Goal: Navigation & Orientation: Find specific page/section

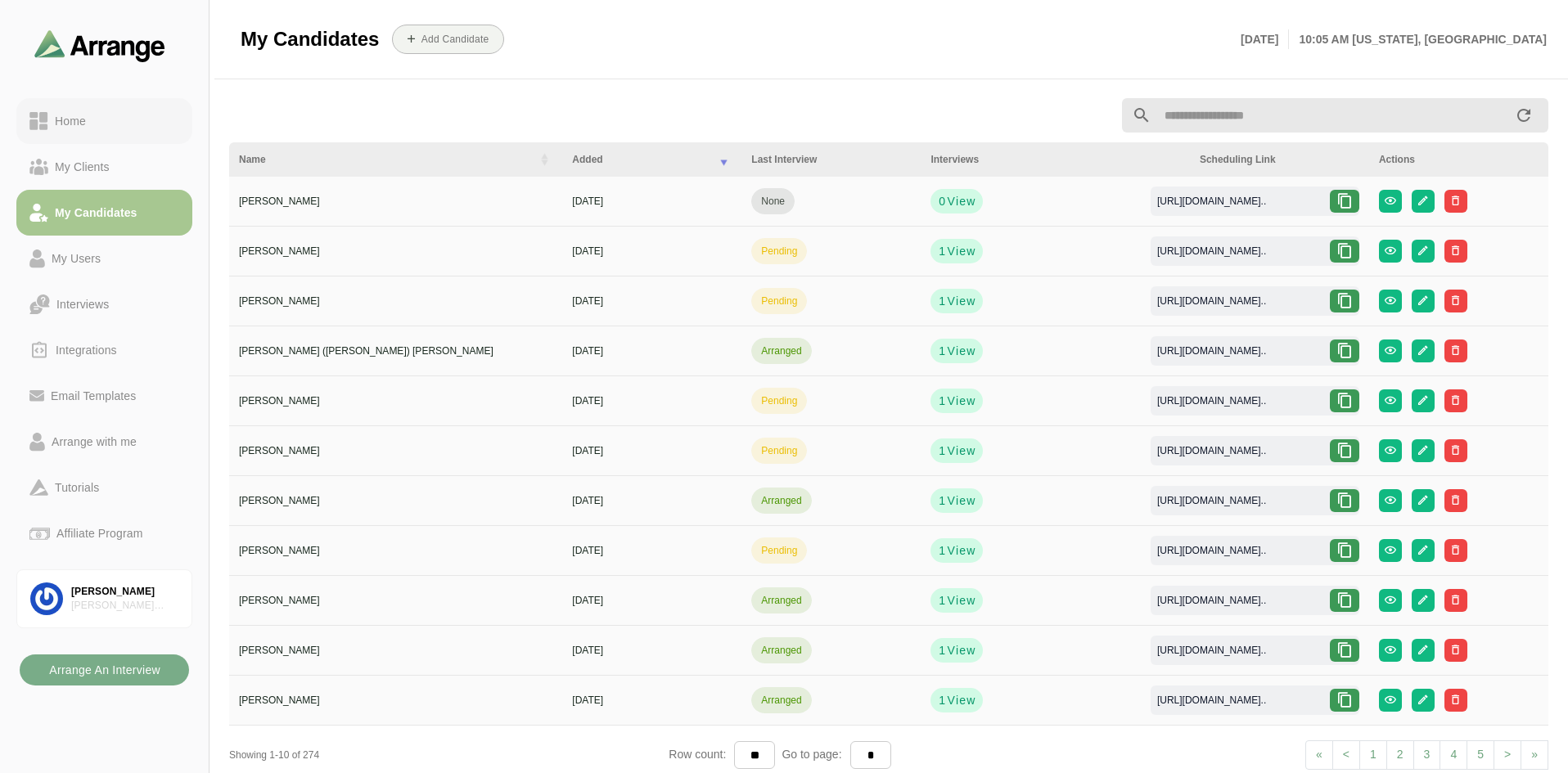
click at [75, 129] on div "Home" at bounding box center [70, 121] width 44 height 20
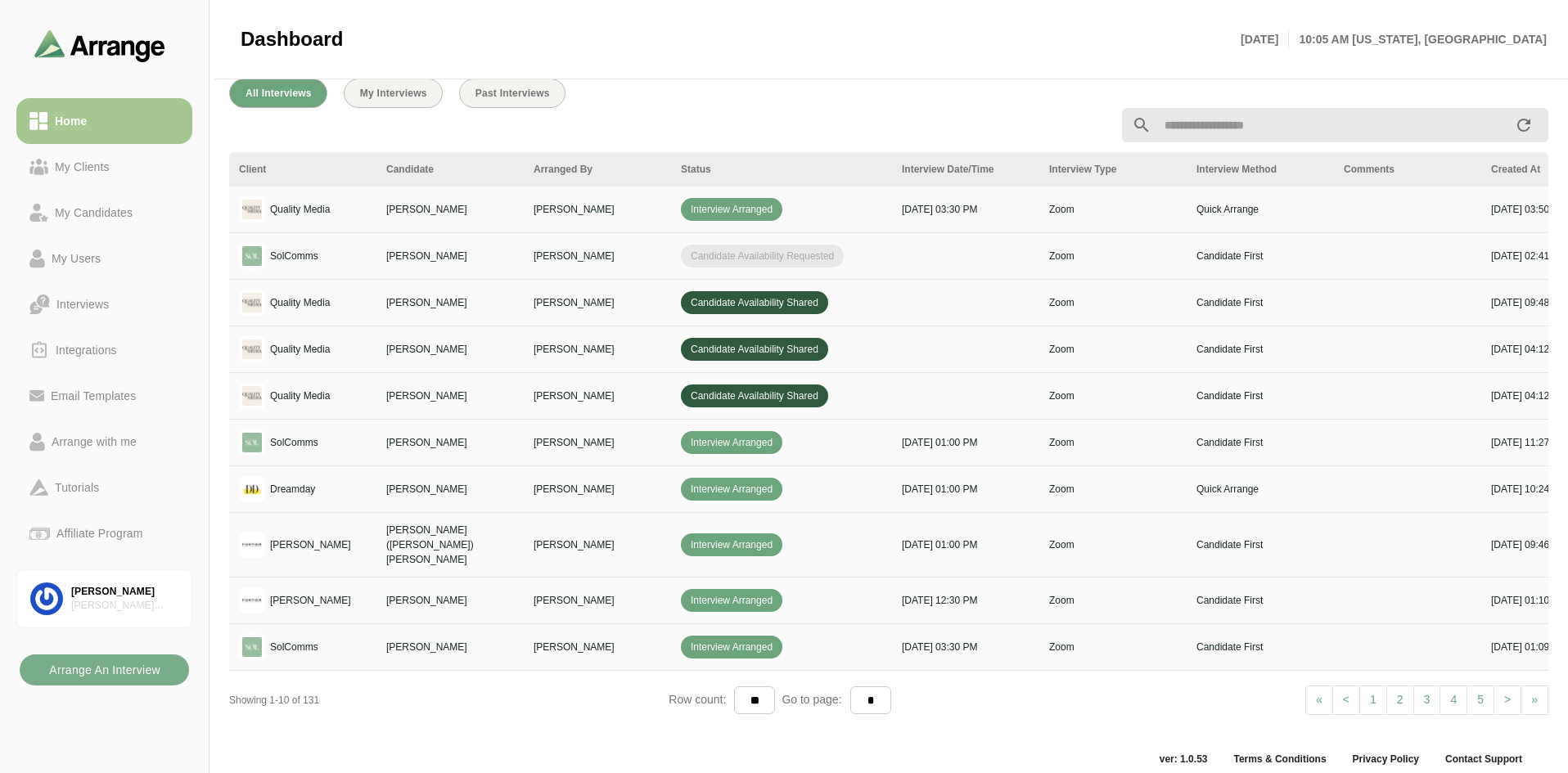
scroll to position [601, 0]
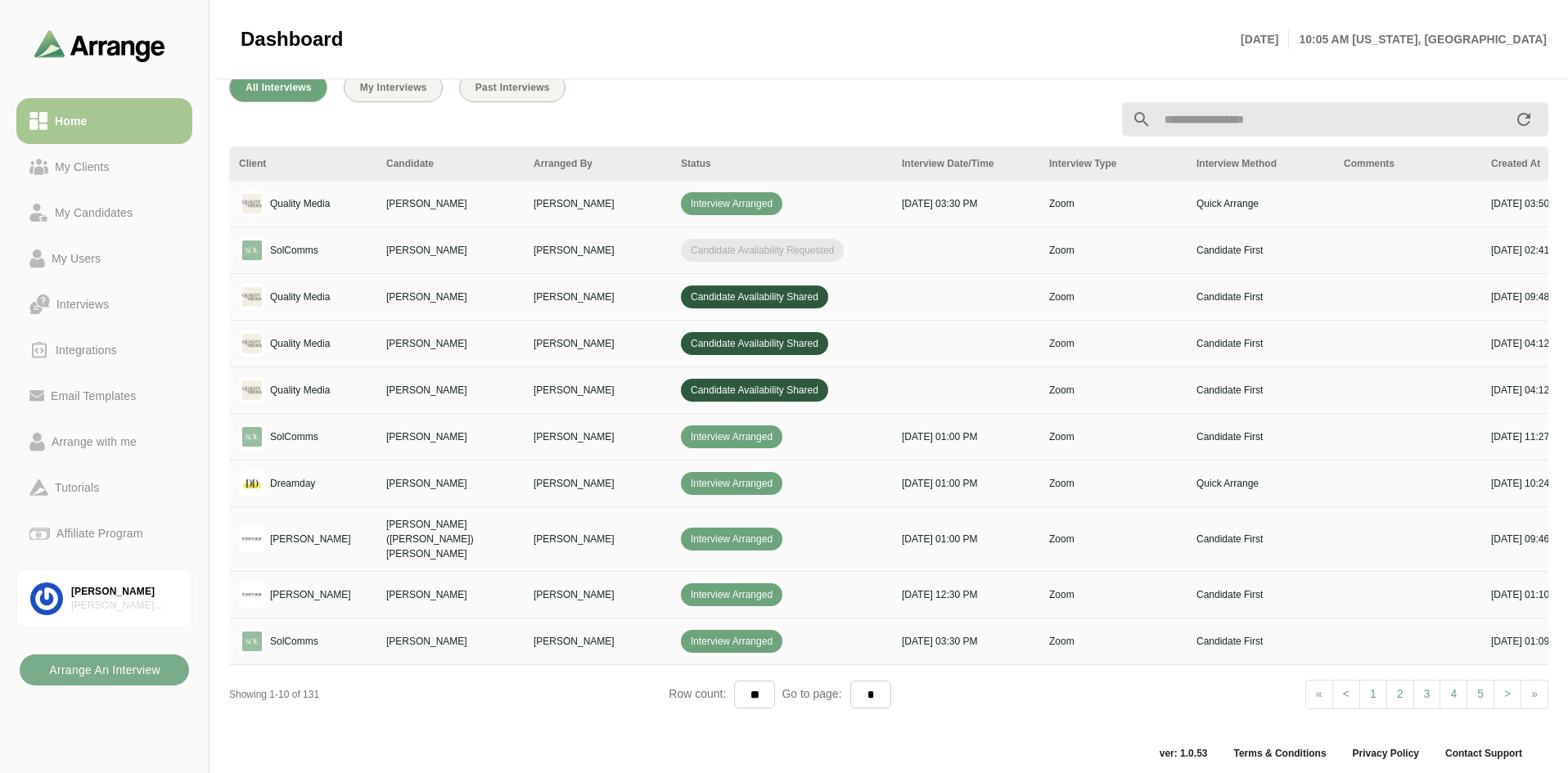
click at [1501, 683] on link "> Next" at bounding box center [1507, 694] width 28 height 29
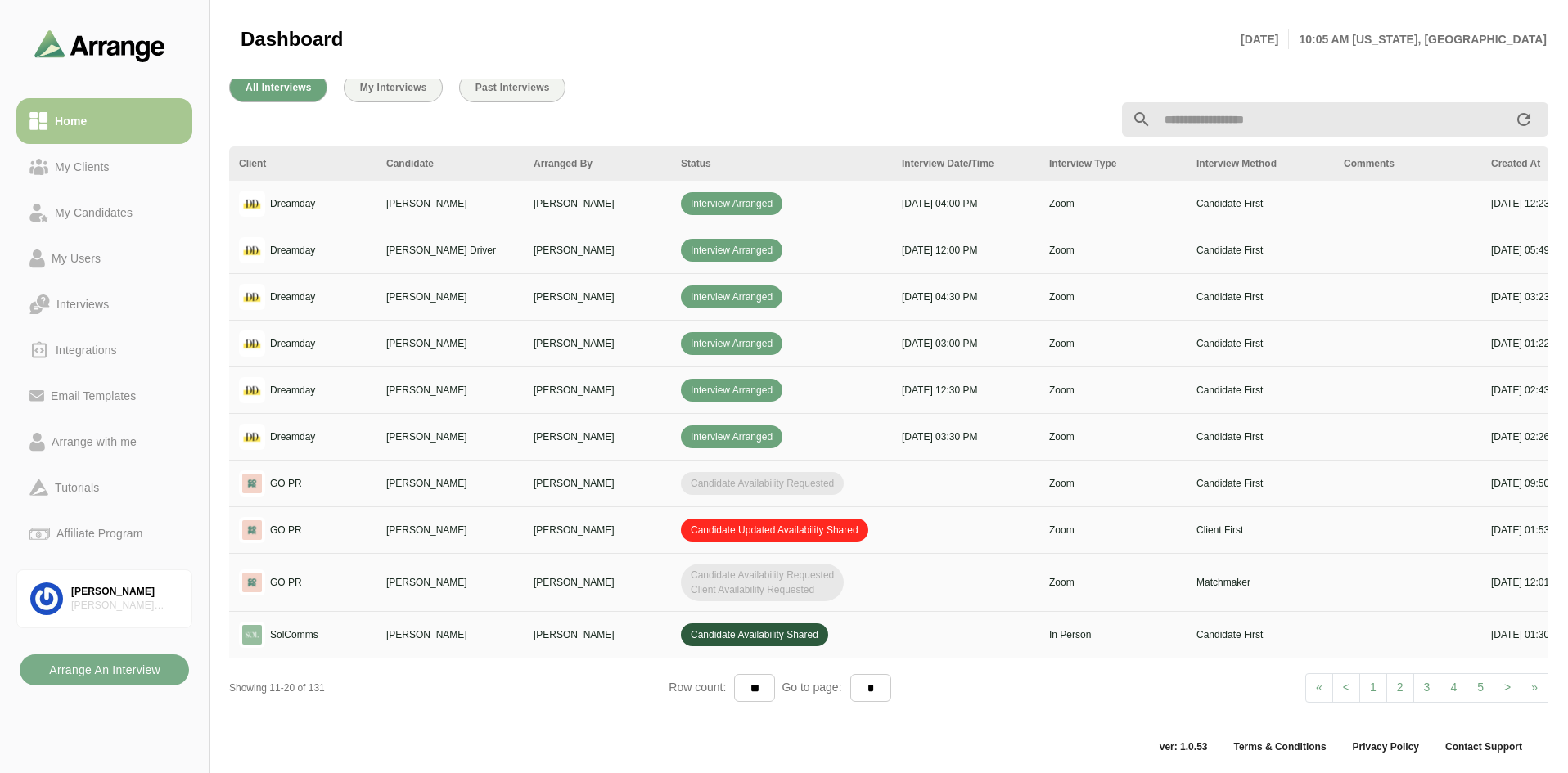
scroll to position [609, 0]
click at [1354, 684] on link "< Prev" at bounding box center [1346, 688] width 28 height 29
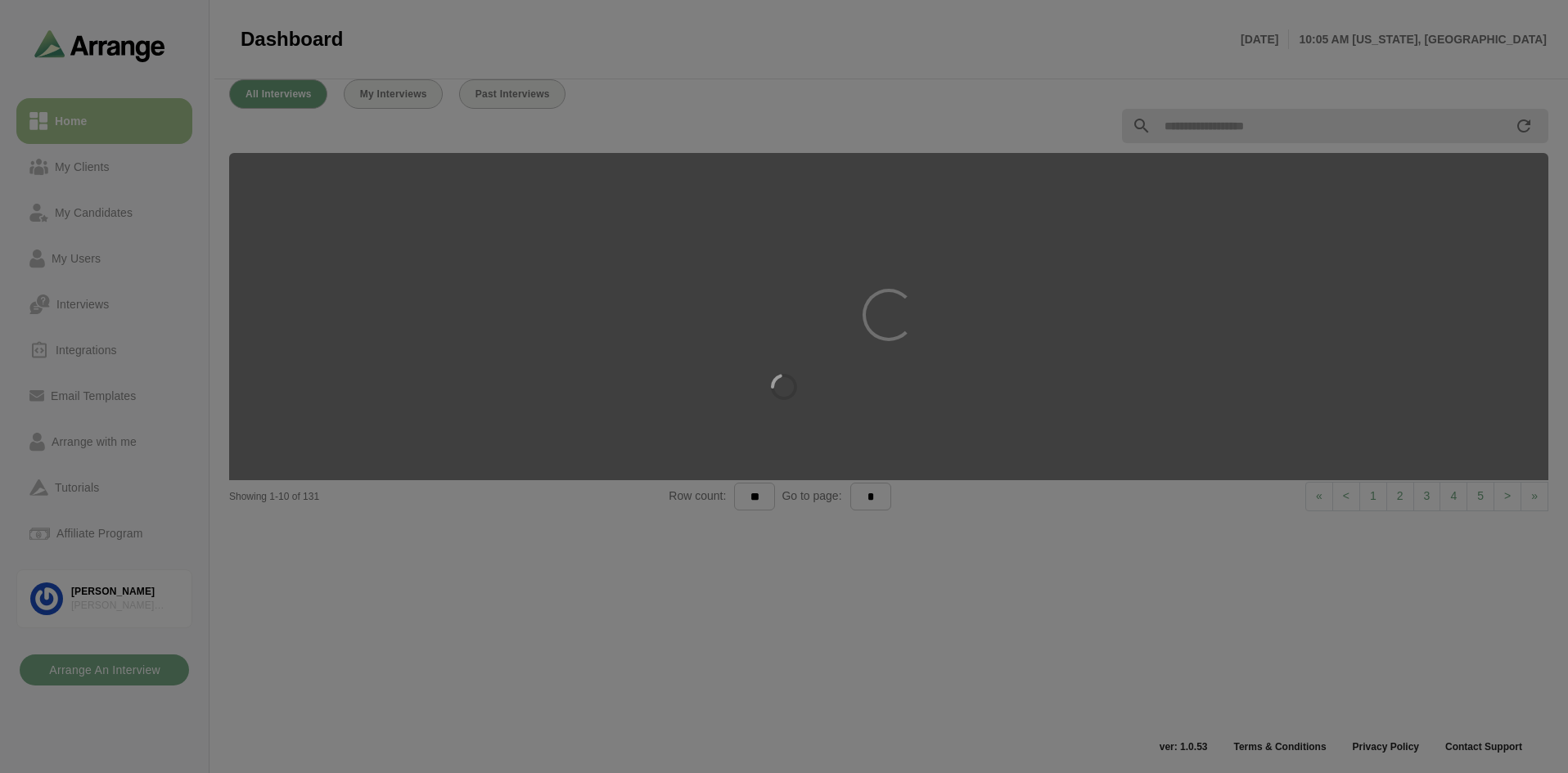
scroll to position [601, 0]
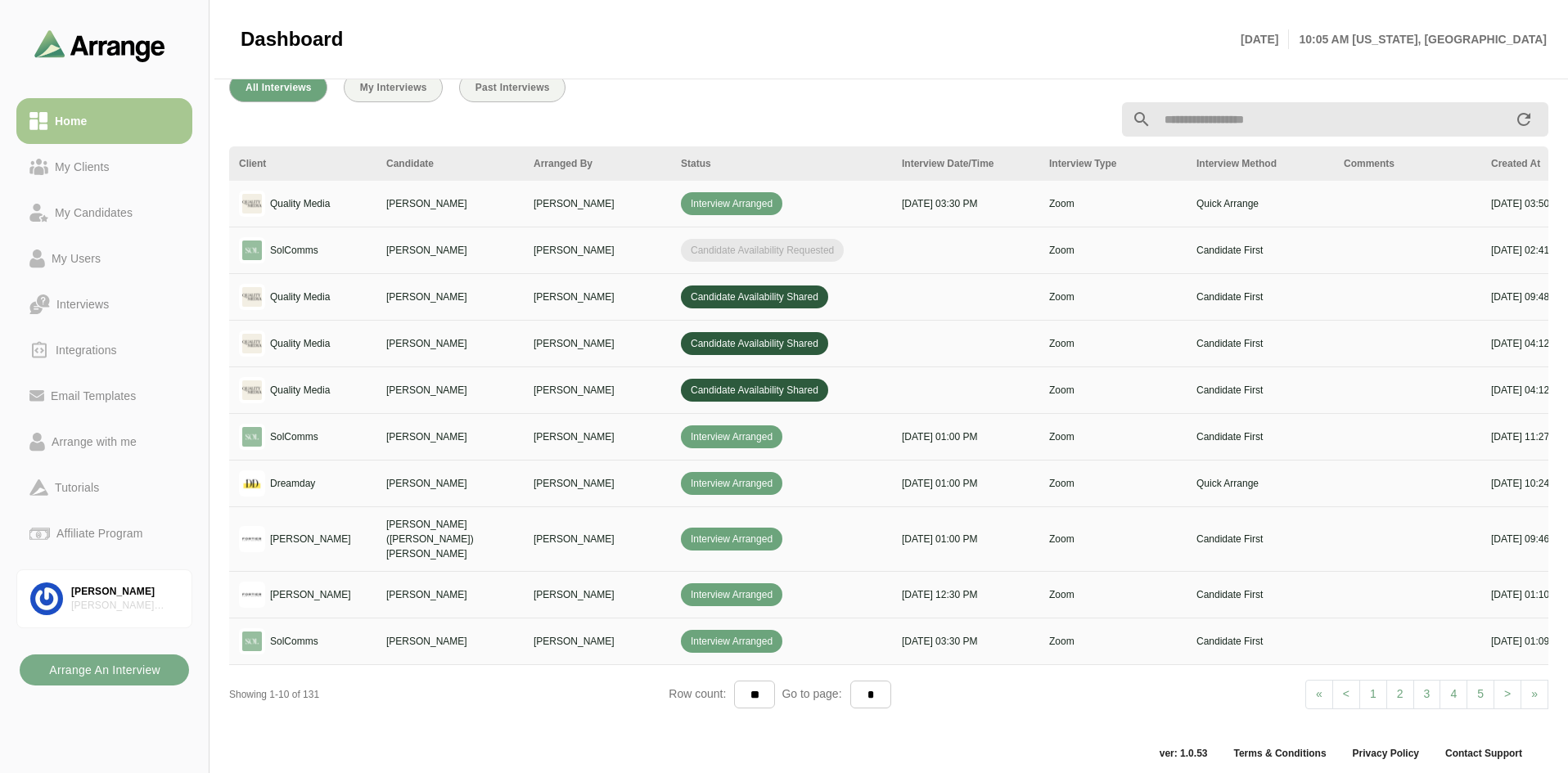
click at [859, 84] on div "All Interviews My Interviews Past Interviews" at bounding box center [889, 87] width 1320 height 29
click at [1504, 687] on span ">" at bounding box center [1507, 693] width 7 height 13
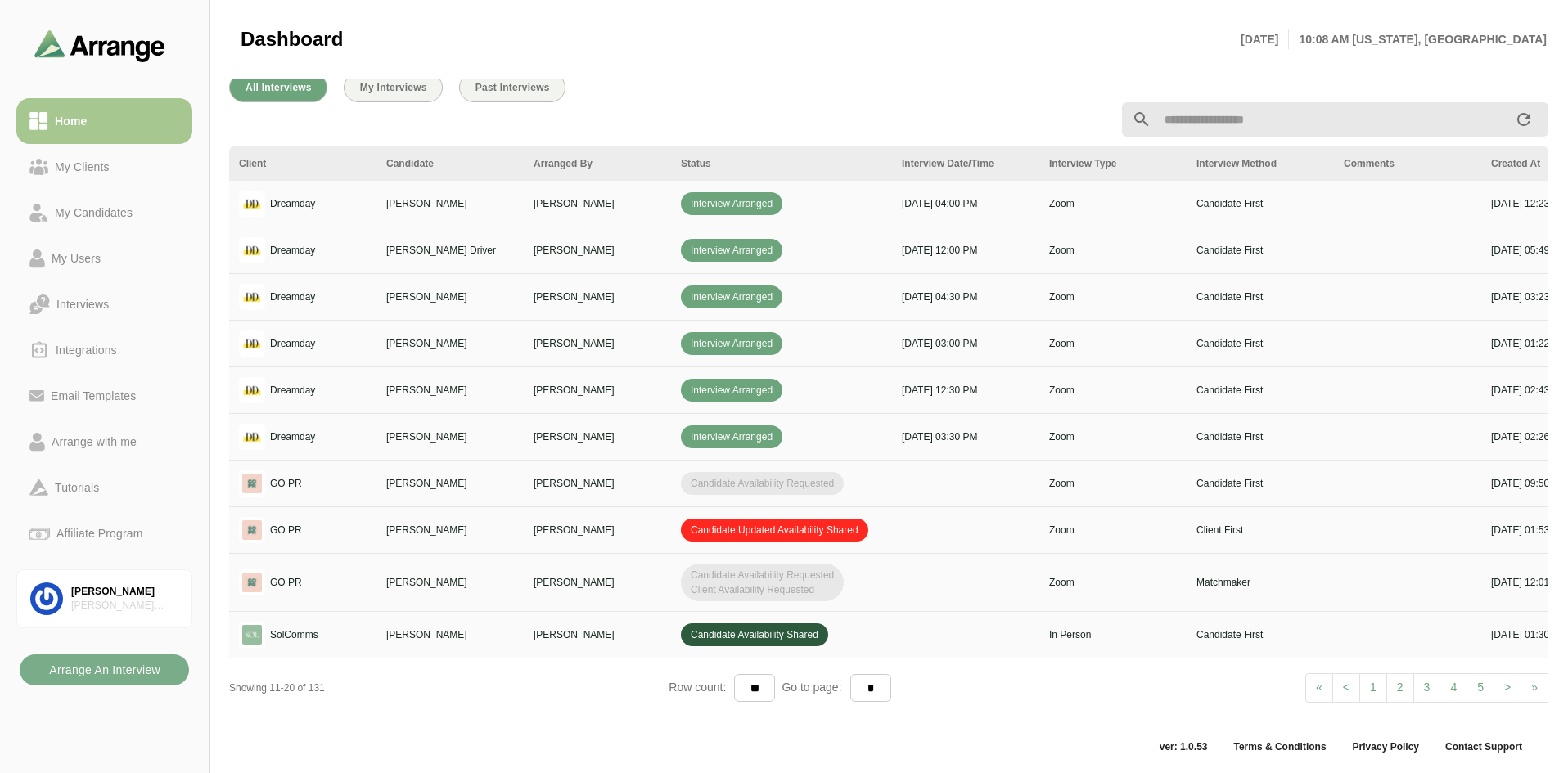
click at [1506, 692] on span ">" at bounding box center [1507, 686] width 7 height 13
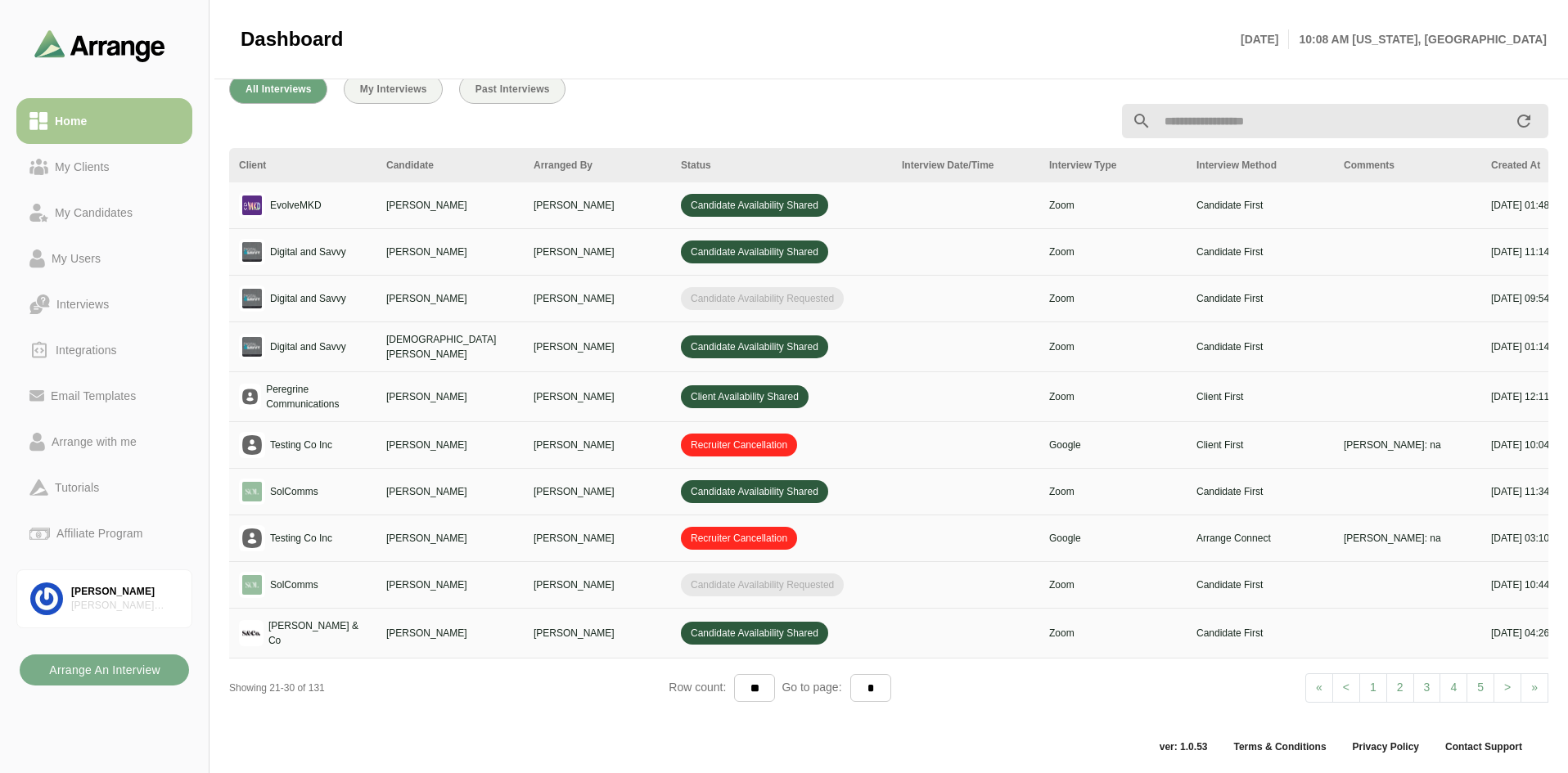
click at [1352, 683] on link "< Prev" at bounding box center [1346, 688] width 28 height 29
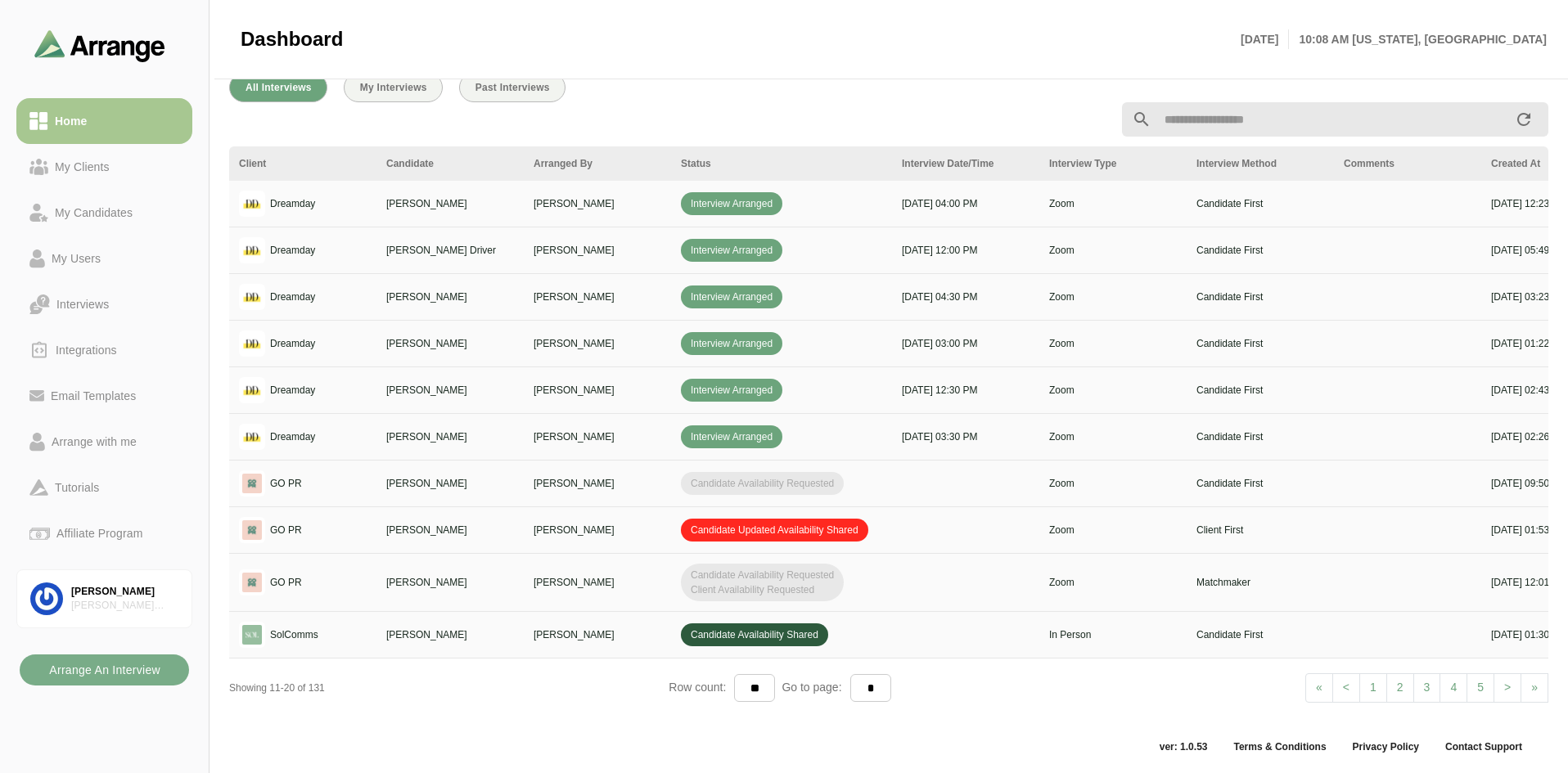
scroll to position [0, 249]
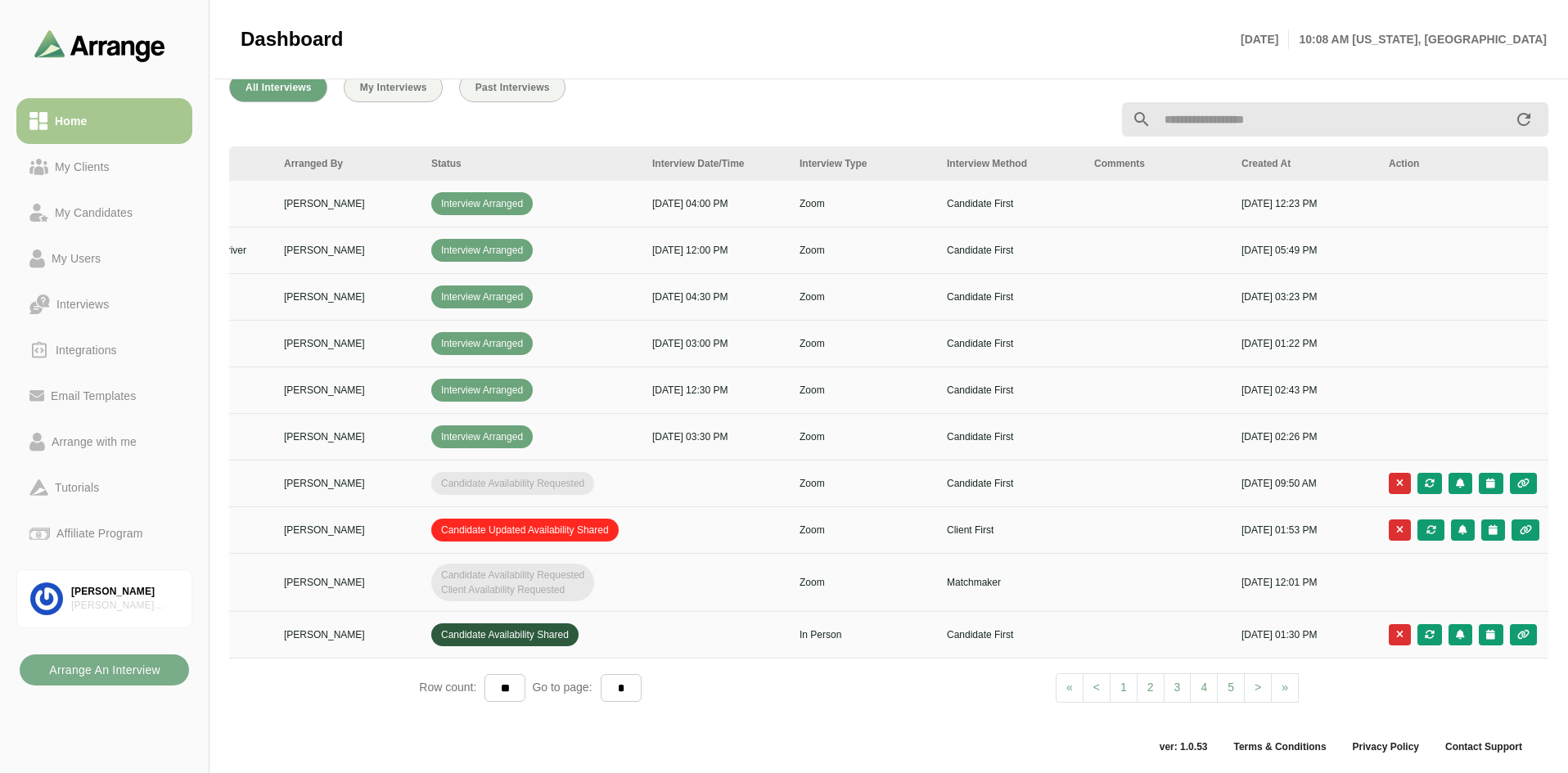
click at [770, 110] on div at bounding box center [665, 119] width 893 height 20
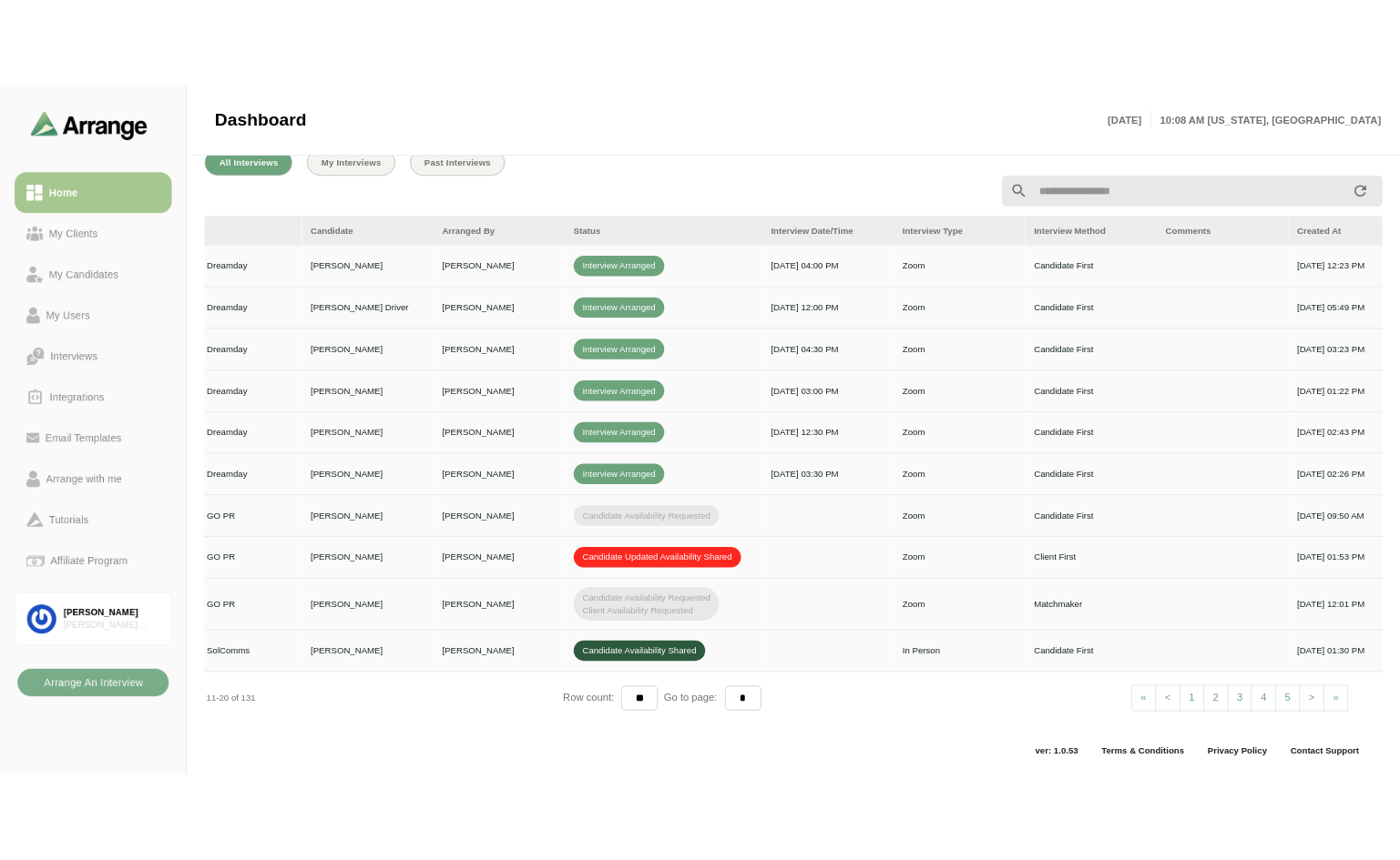
scroll to position [0, 0]
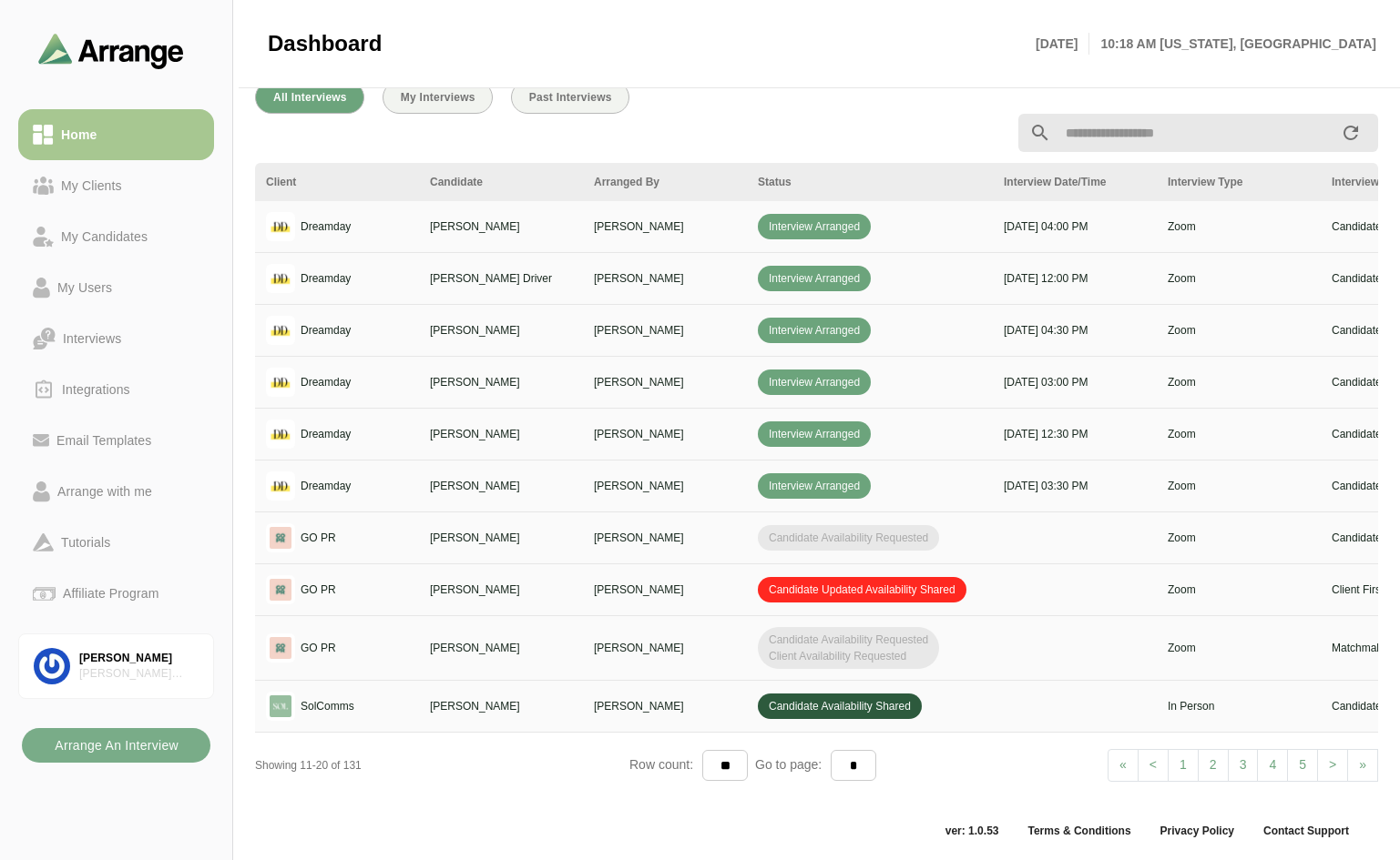
click at [1183, 753] on link "1" at bounding box center [1183, 766] width 31 height 33
select select "*"
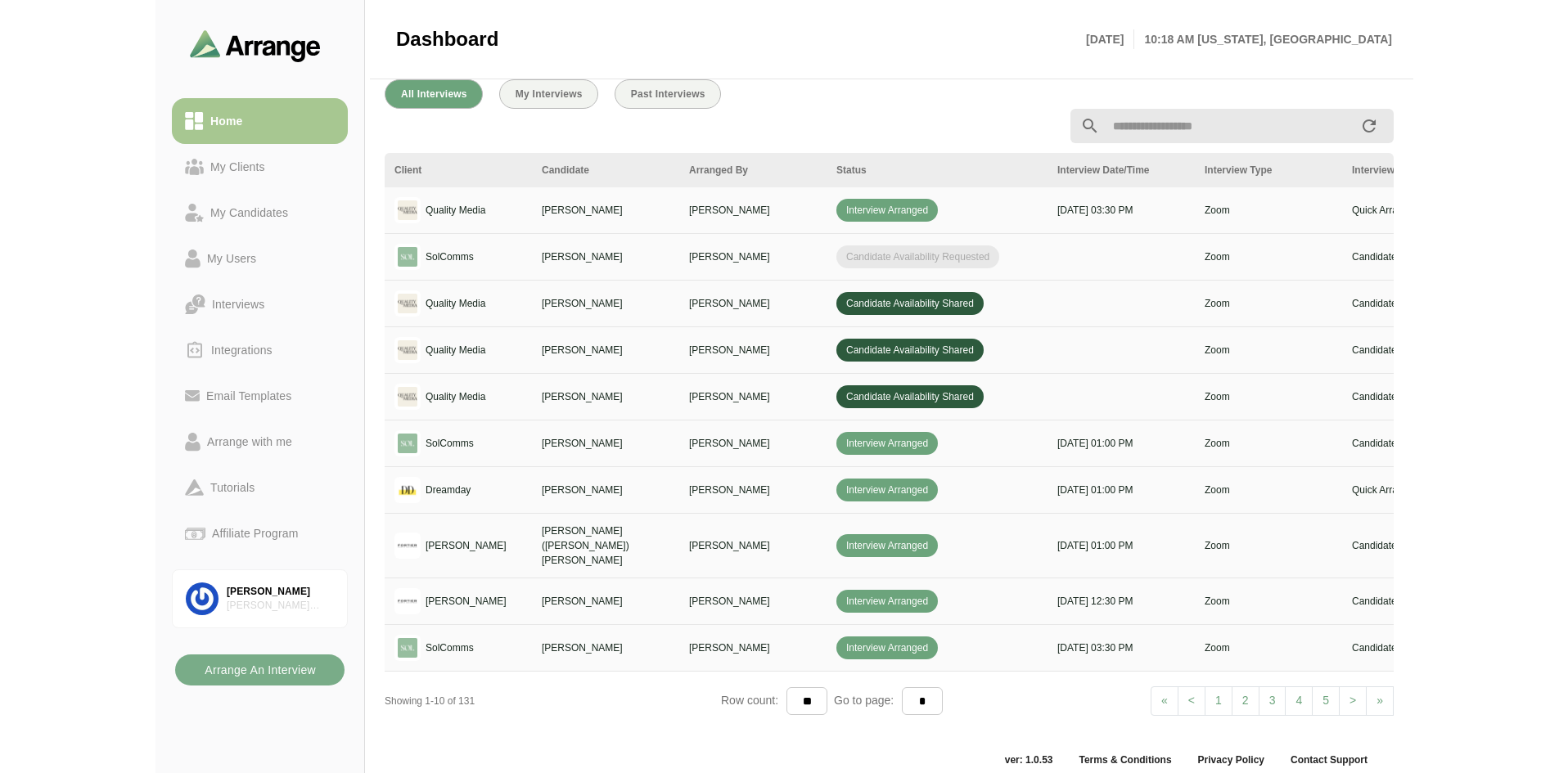
scroll to position [601, 0]
